Goal: Transaction & Acquisition: Download file/media

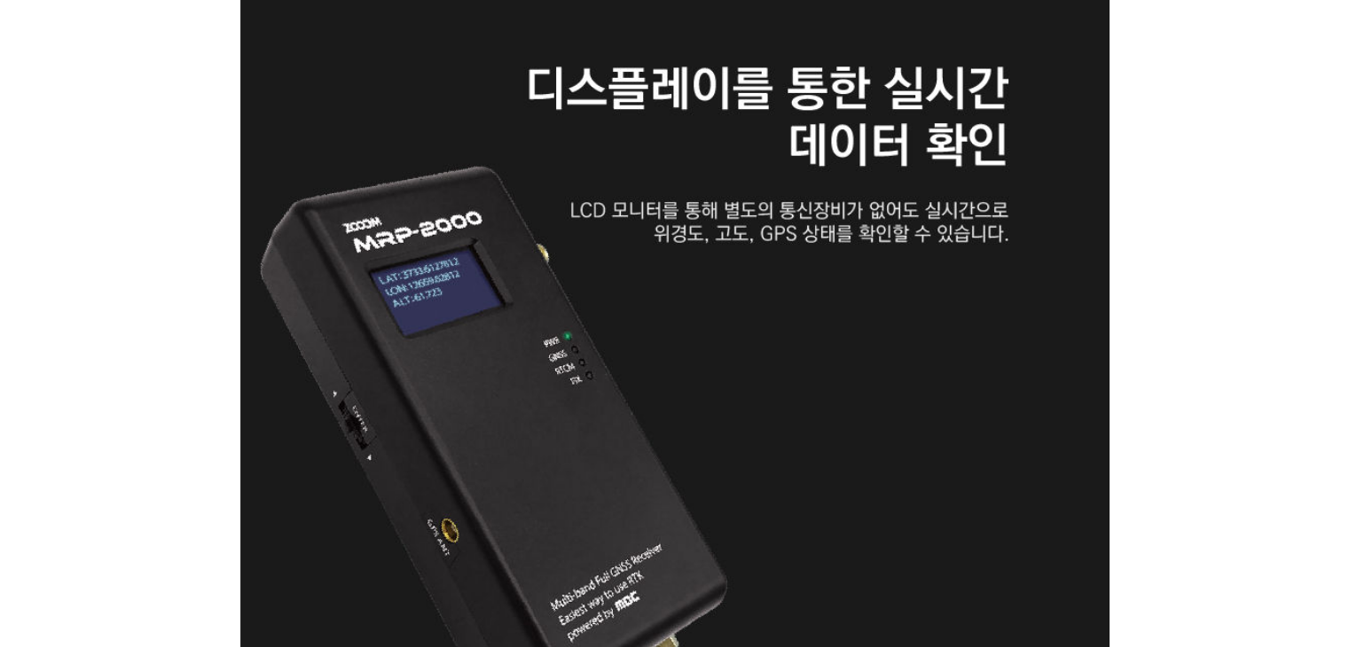
scroll to position [3901, 0]
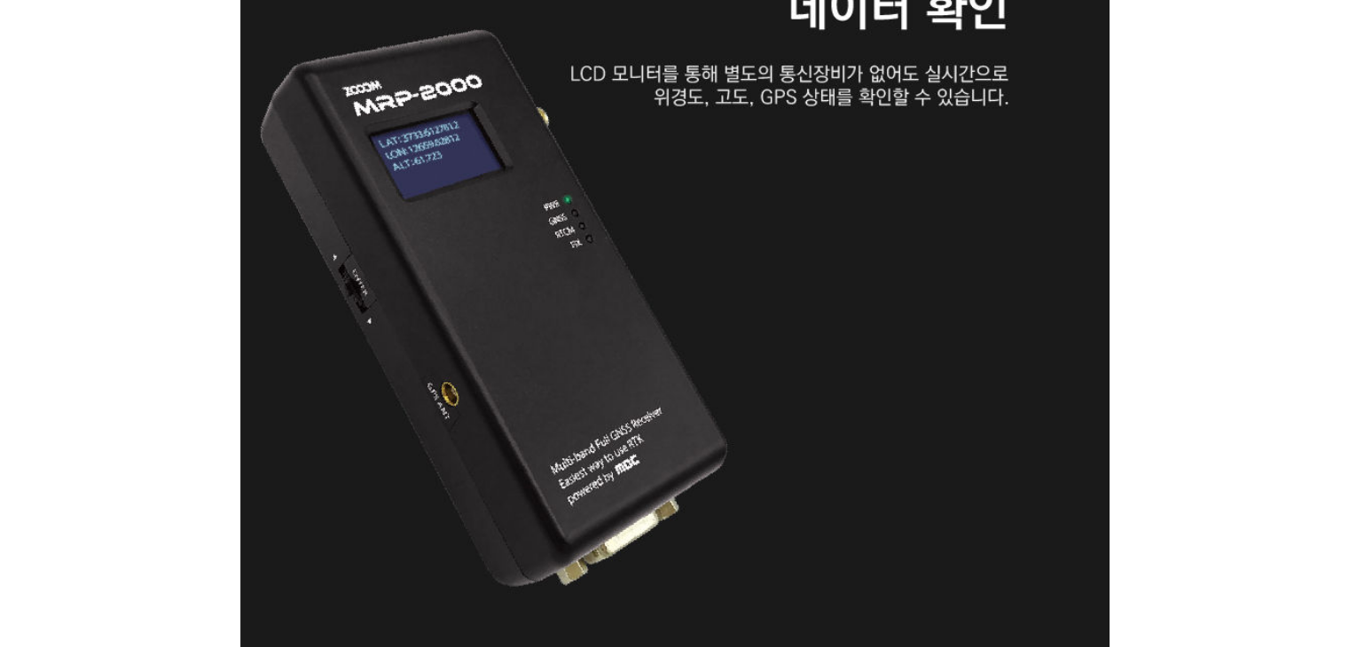
drag, startPoint x: 908, startPoint y: 216, endPoint x: 724, endPoint y: 196, distance: 184.7
drag, startPoint x: 724, startPoint y: 196, endPoint x: 637, endPoint y: 168, distance: 91.4
drag, startPoint x: 637, startPoint y: 168, endPoint x: 570, endPoint y: 156, distance: 68.4
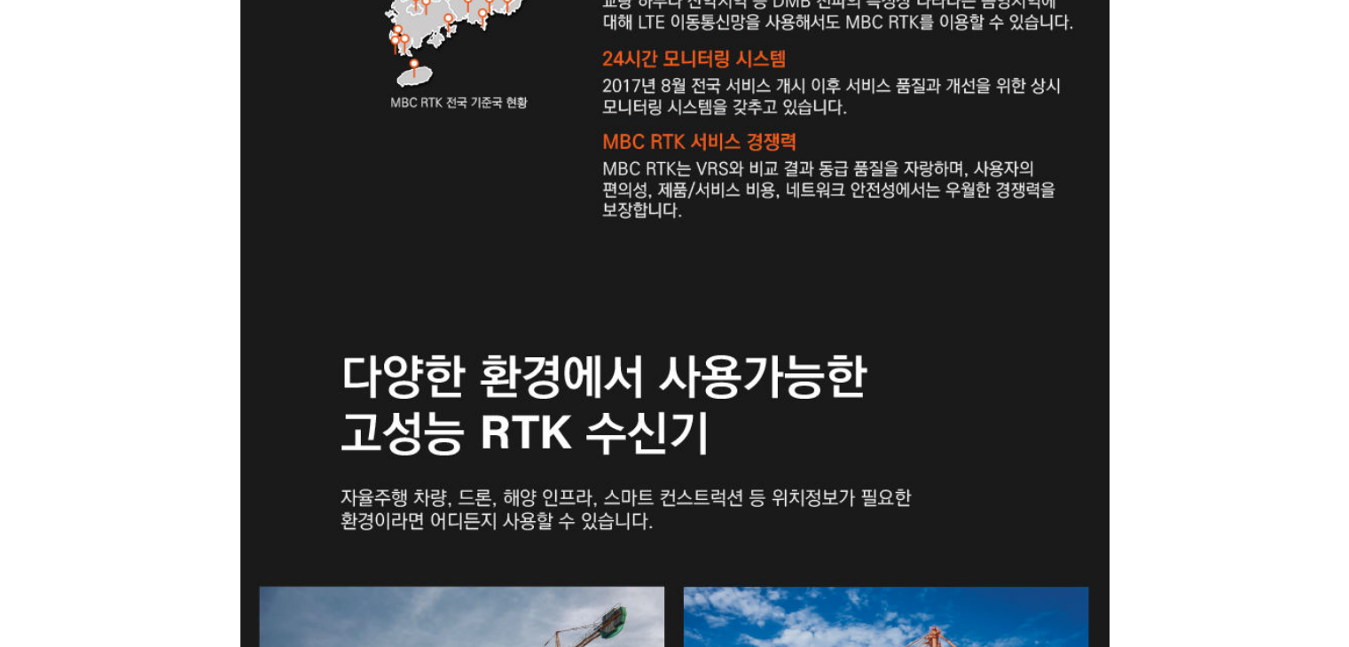
scroll to position [1862, 0]
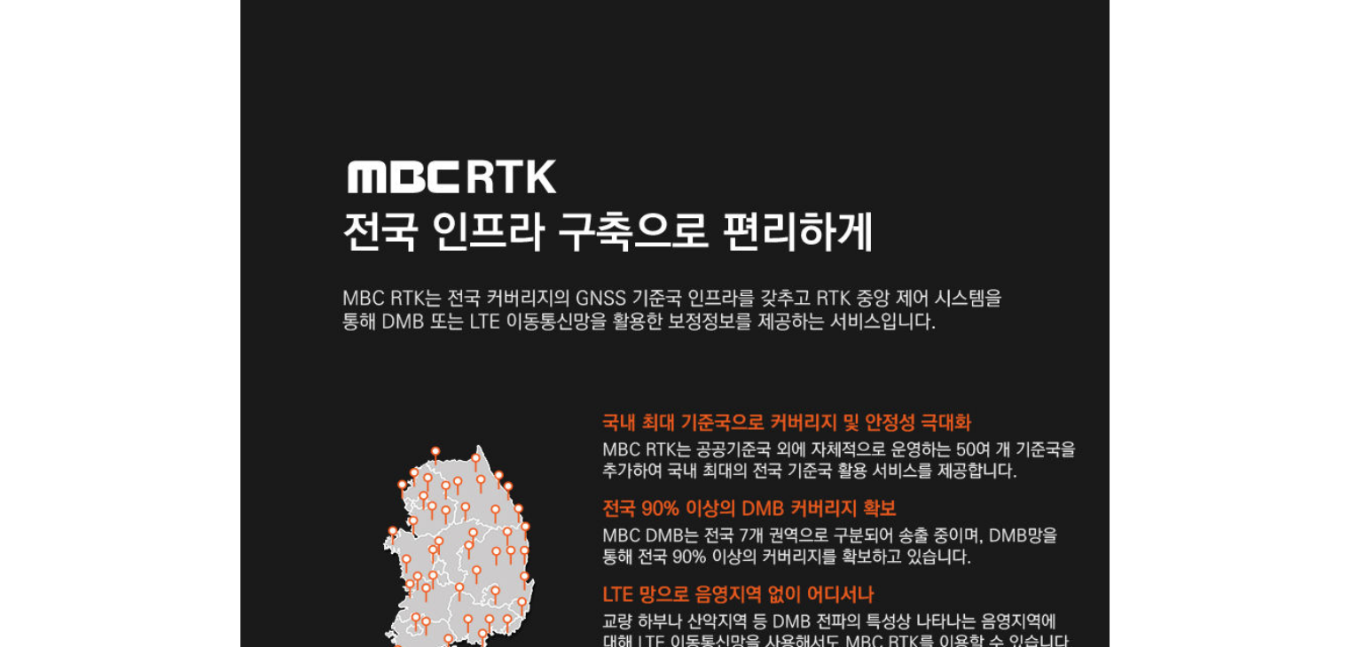
drag, startPoint x: 817, startPoint y: 417, endPoint x: 665, endPoint y: 376, distance: 157.0
drag, startPoint x: 665, startPoint y: 376, endPoint x: 567, endPoint y: 351, distance: 100.6
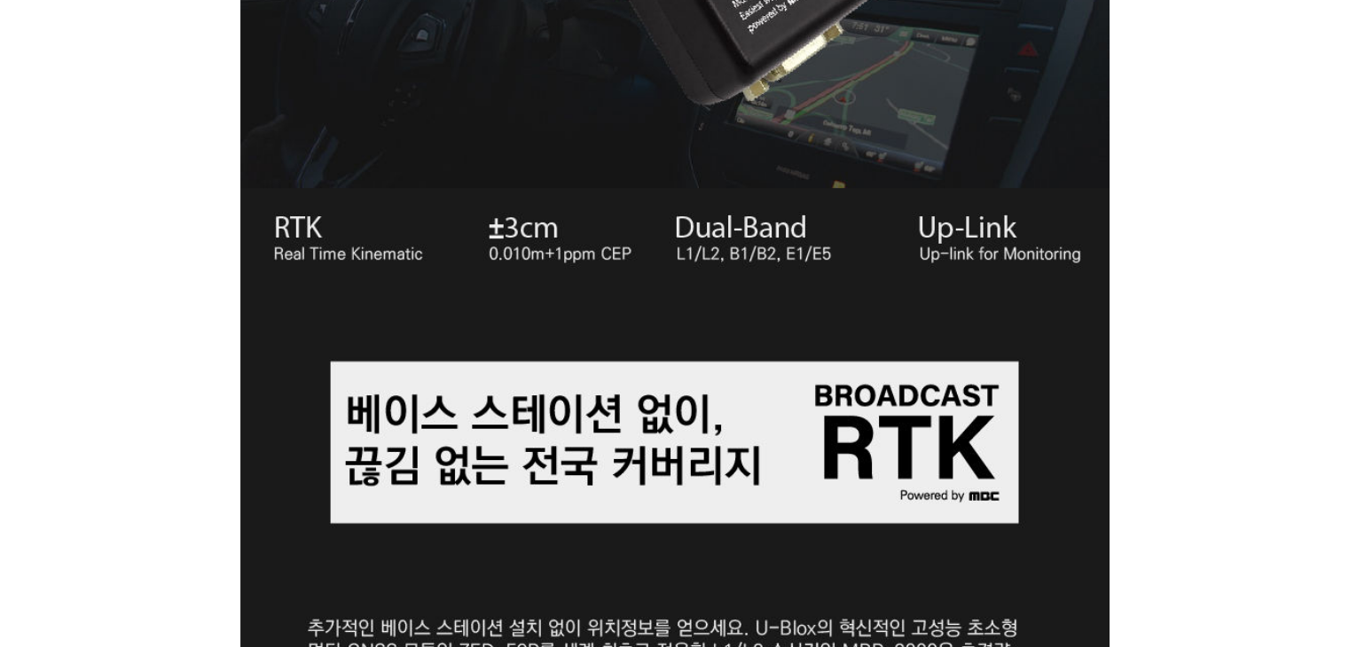
scroll to position [1330, 0]
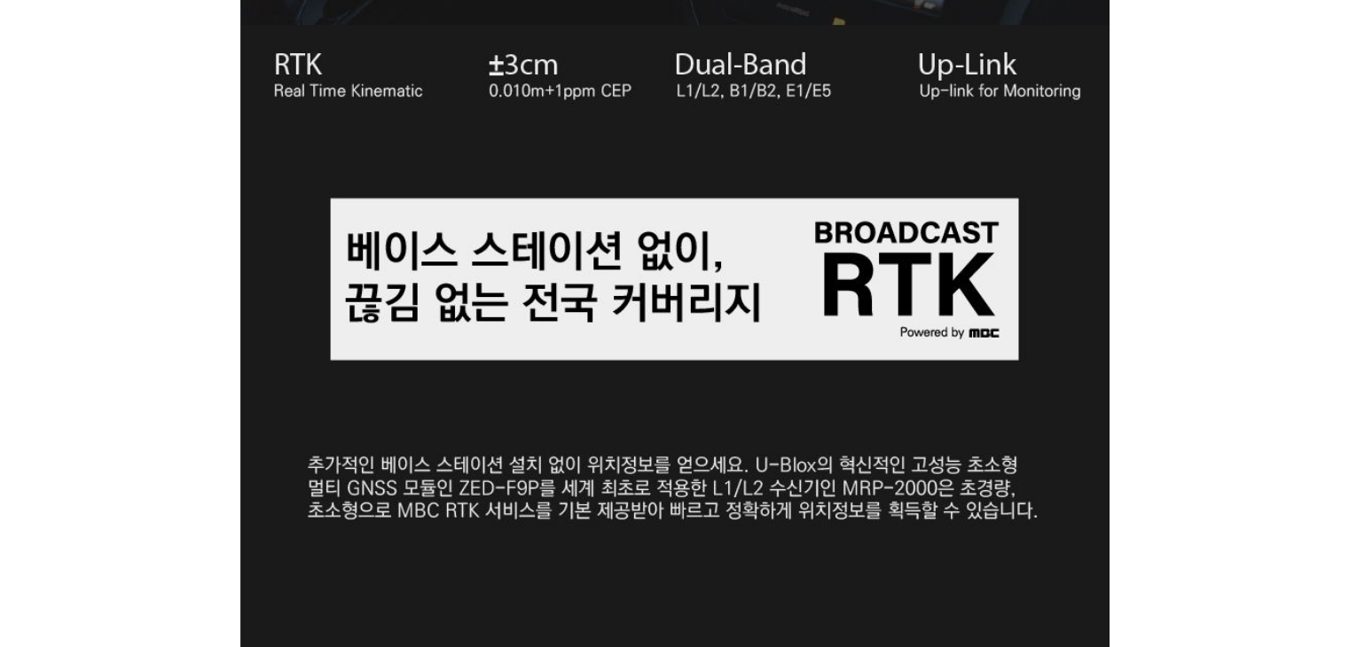
drag, startPoint x: 669, startPoint y: 483, endPoint x: 484, endPoint y: 495, distance: 185.7
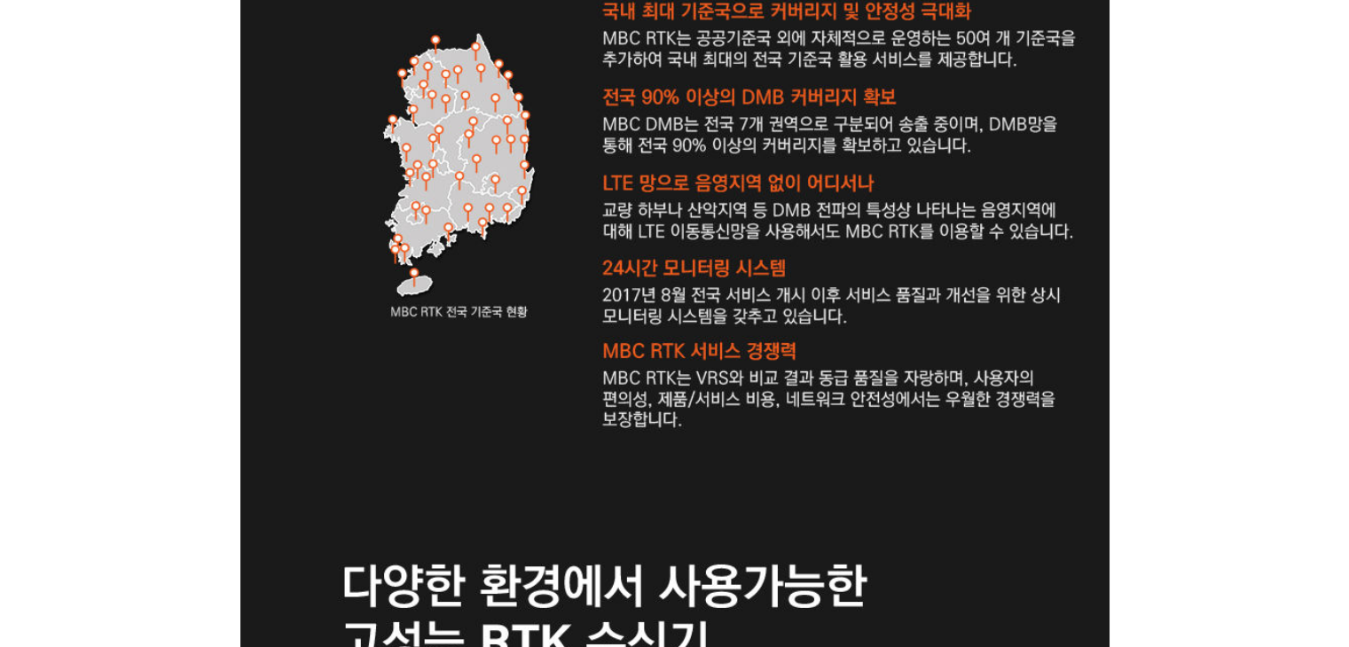
scroll to position [2305, 0]
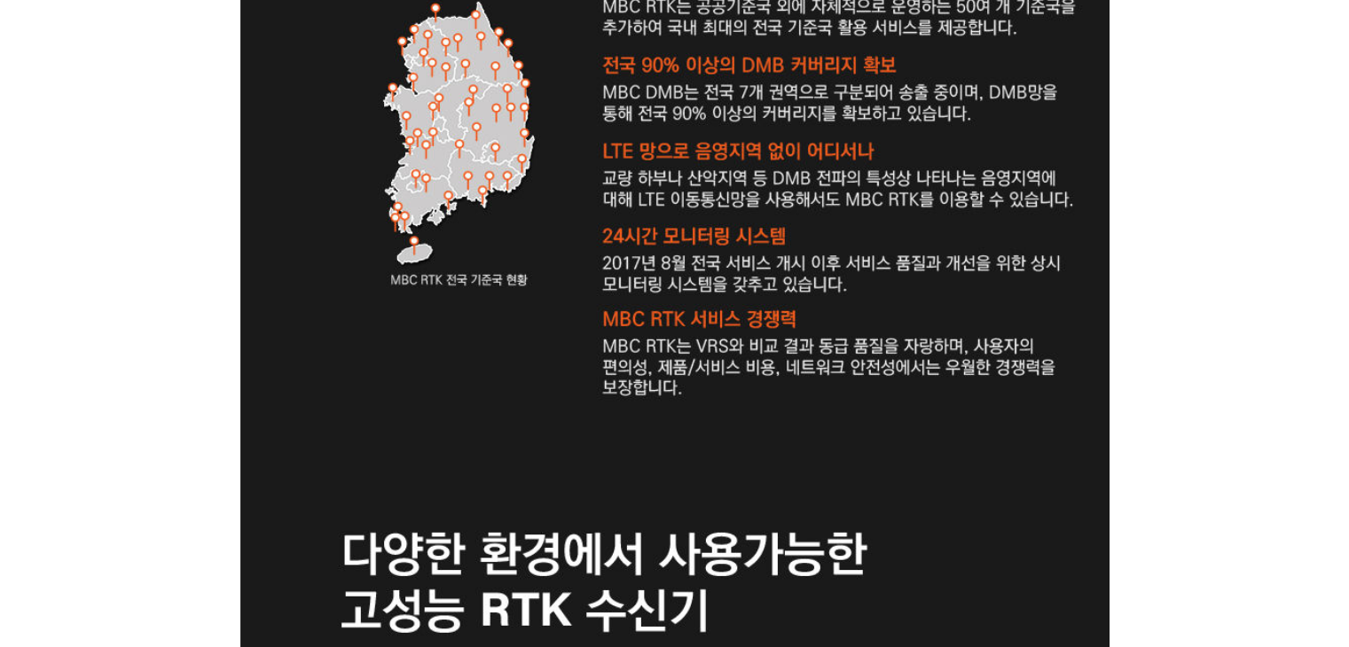
drag, startPoint x: 724, startPoint y: 387, endPoint x: 692, endPoint y: 385, distance: 32.0
drag, startPoint x: 692, startPoint y: 385, endPoint x: 667, endPoint y: 384, distance: 25.7
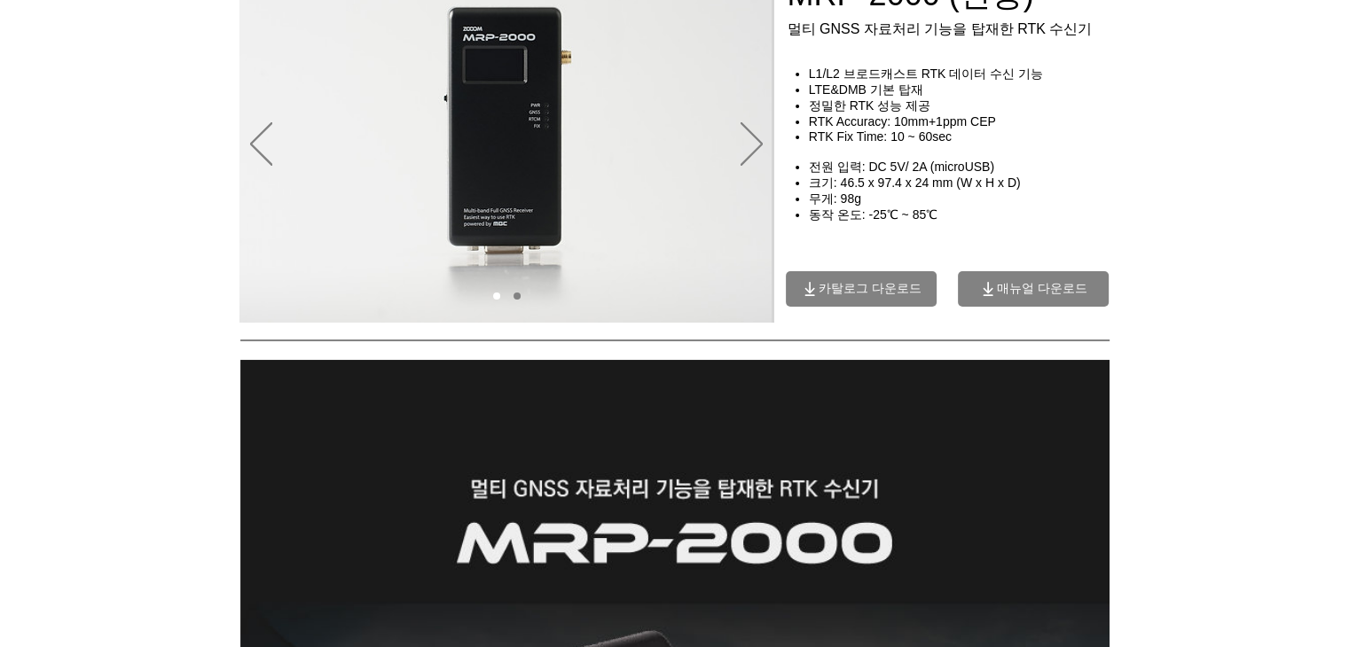
scroll to position [0, 0]
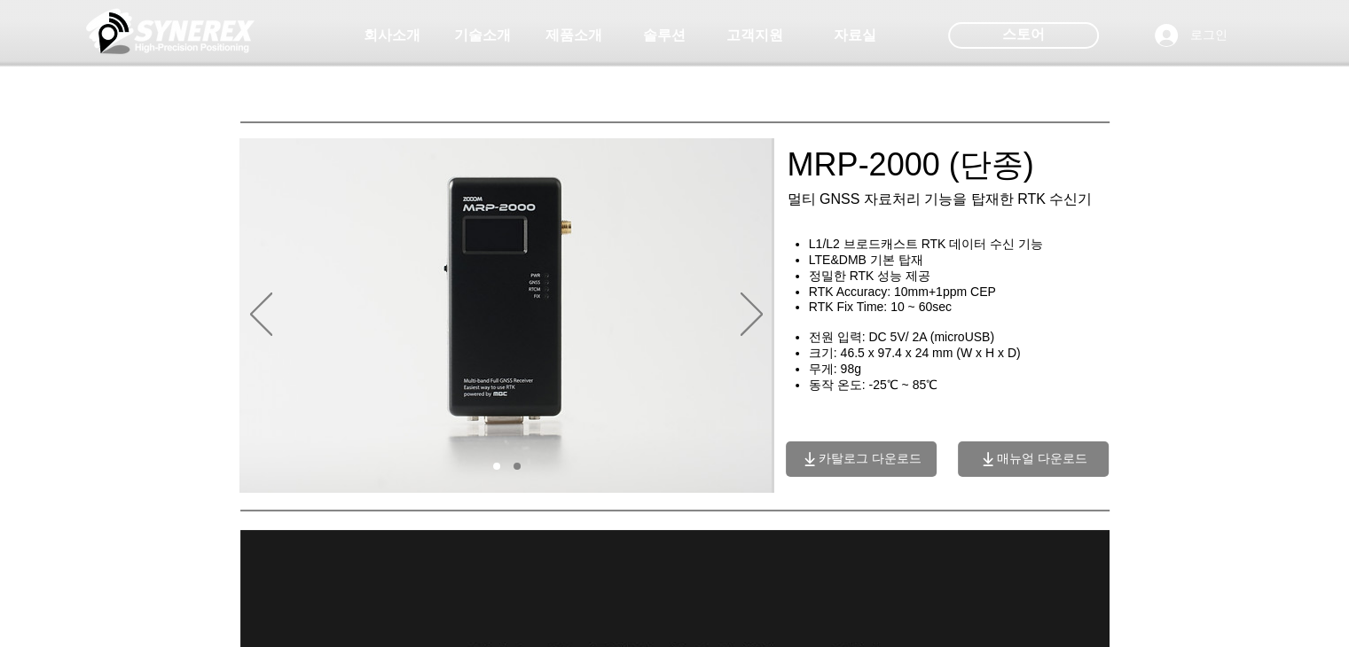
click at [912, 467] on span "카탈로그 다운로드" at bounding box center [869, 459] width 103 height 16
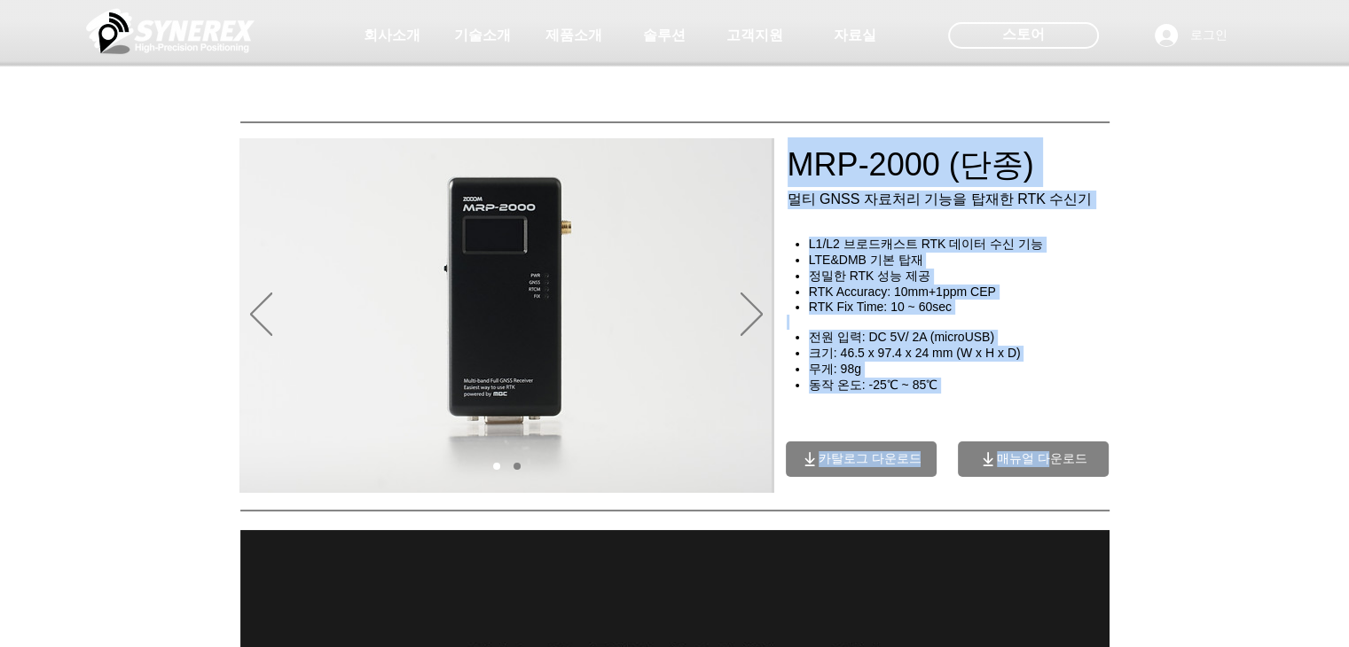
drag, startPoint x: 1047, startPoint y: 450, endPoint x: 1041, endPoint y: 476, distance: 26.5
click at [1041, 475] on div "MRP-2000 (단종) 멀티 GNSS 자료처리 기능을 탑재한 RTK 수신기 L1/L2 브로드캐스트 RTK 데이터 수신 기능 LTE&DMB 기…" at bounding box center [963, 534] width 355 height 356
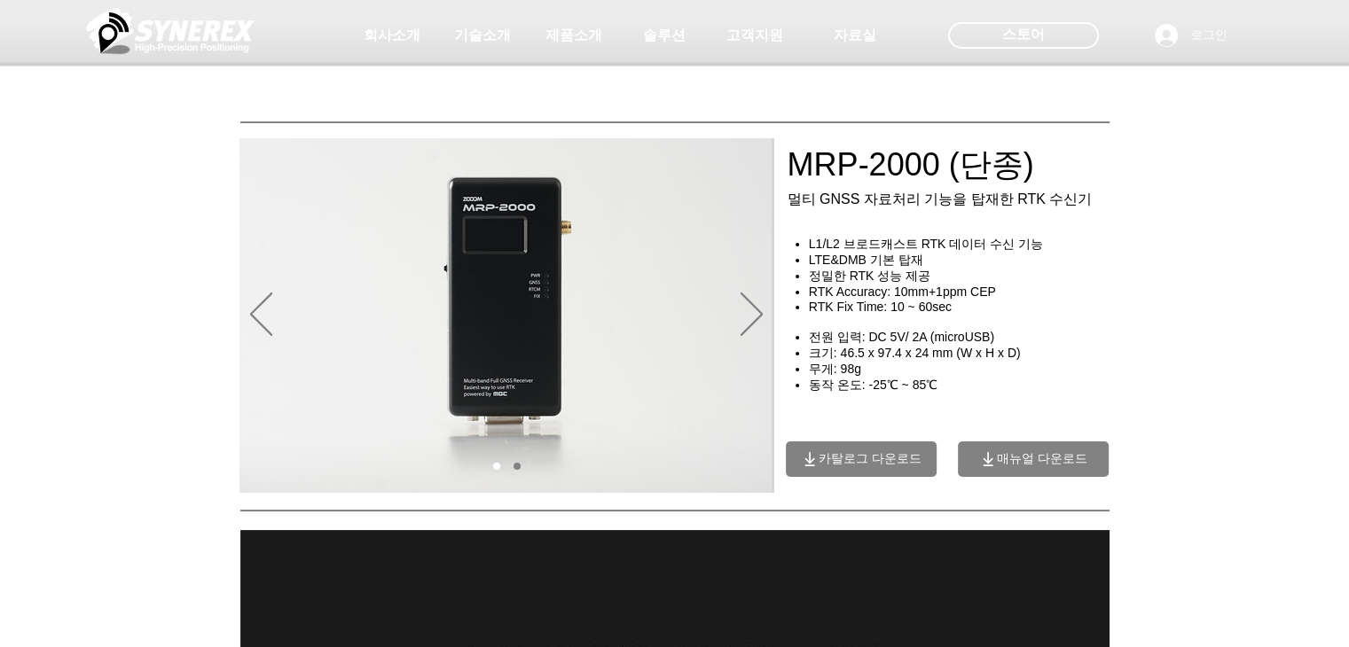
click at [1162, 427] on div "main content" at bounding box center [674, 382] width 1349 height 222
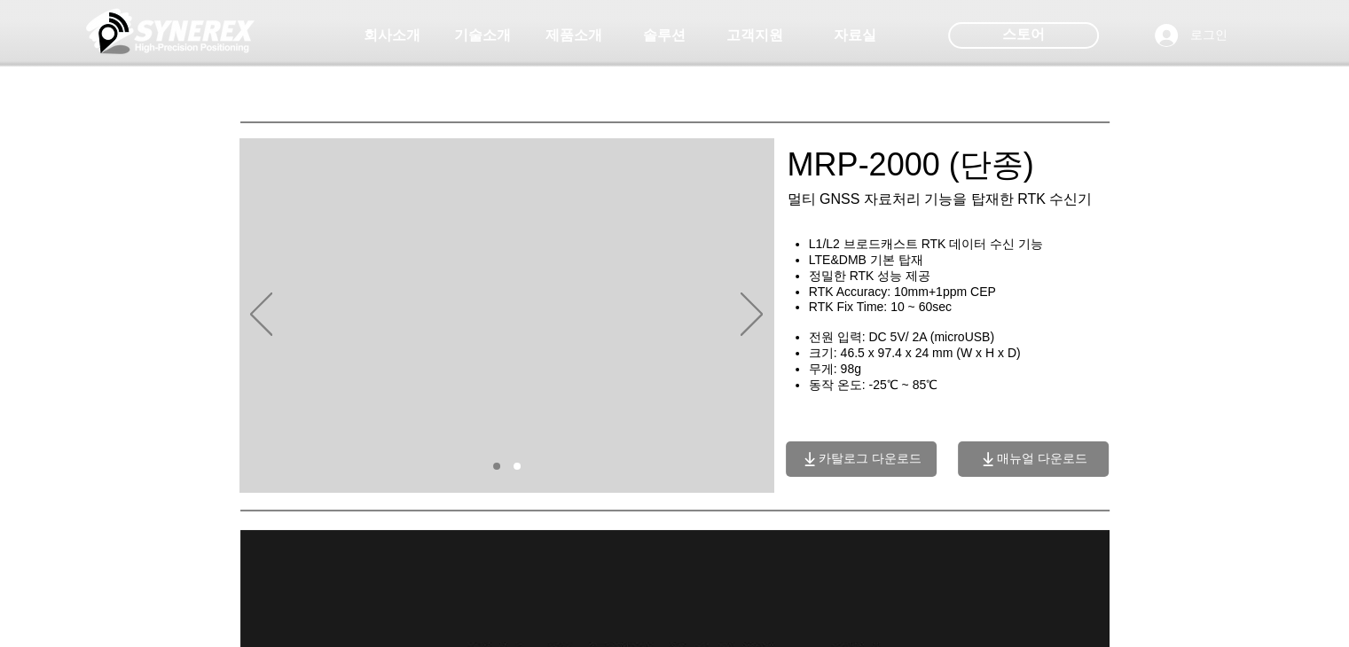
click at [1007, 477] on span "매뉴얼 다운로드" at bounding box center [1033, 459] width 151 height 35
